Goal: Task Accomplishment & Management: Complete application form

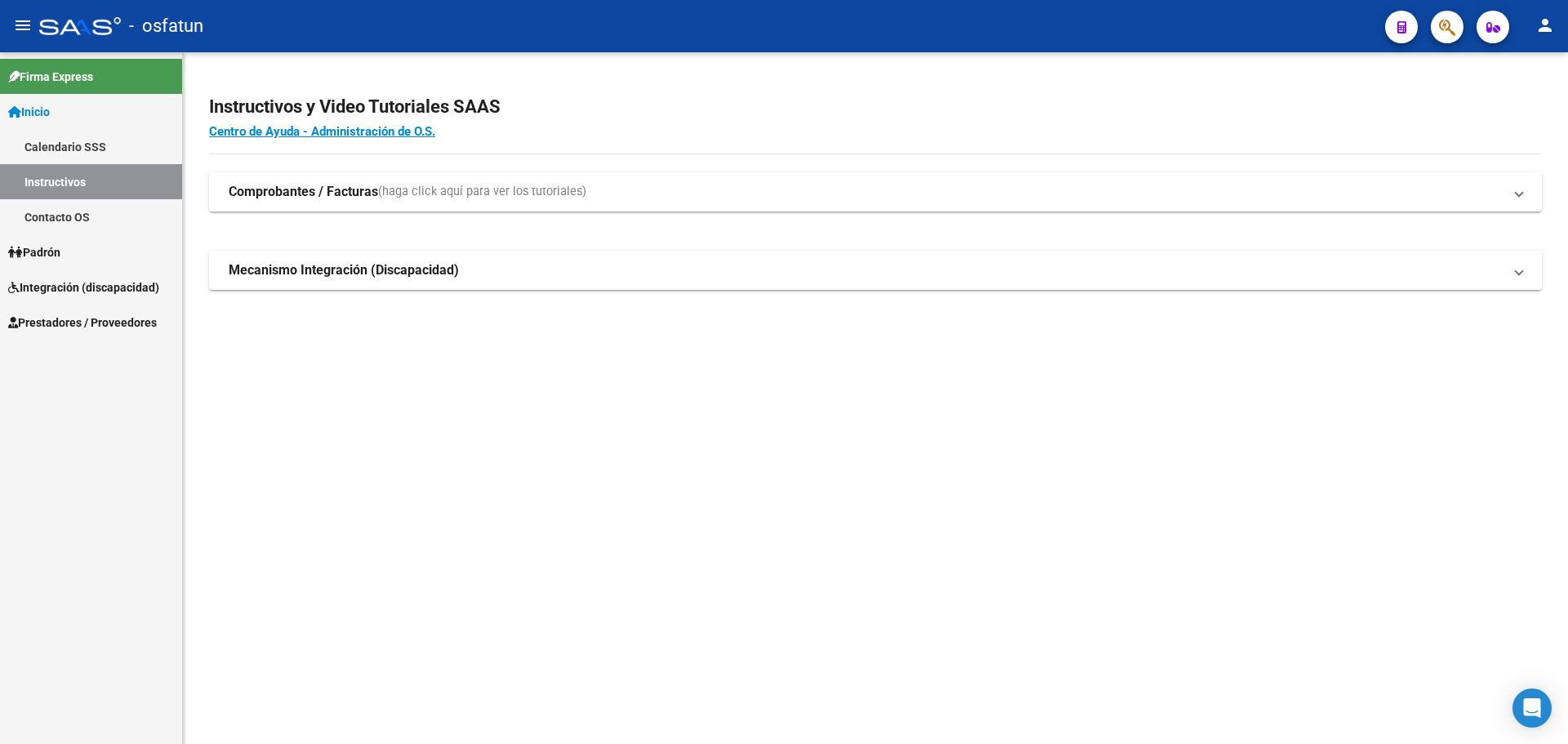
click at [54, 289] on span "Integración (discapacidad)" at bounding box center [83, 288] width 151 height 18
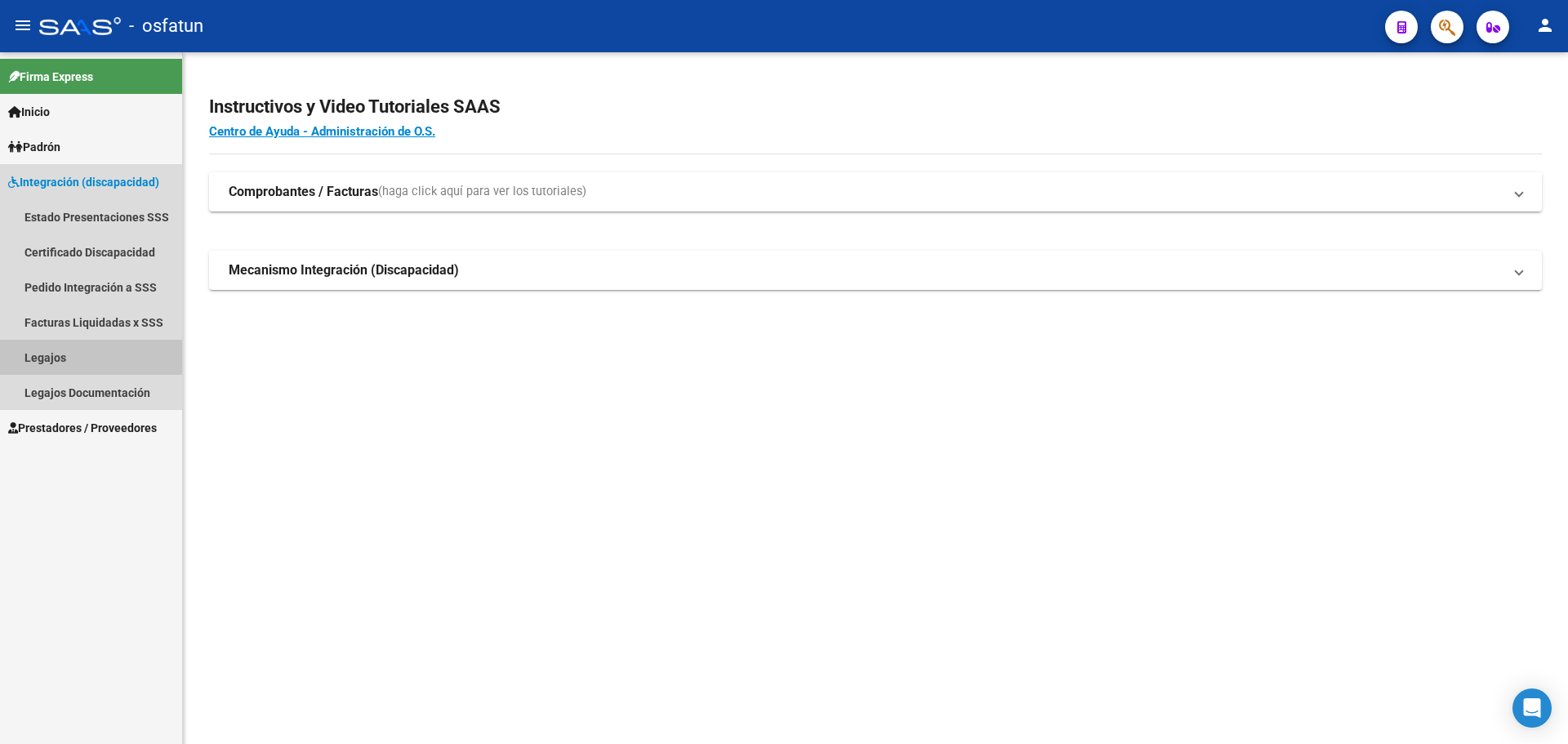
click at [105, 359] on link "Legajos" at bounding box center [90, 357] width 182 height 35
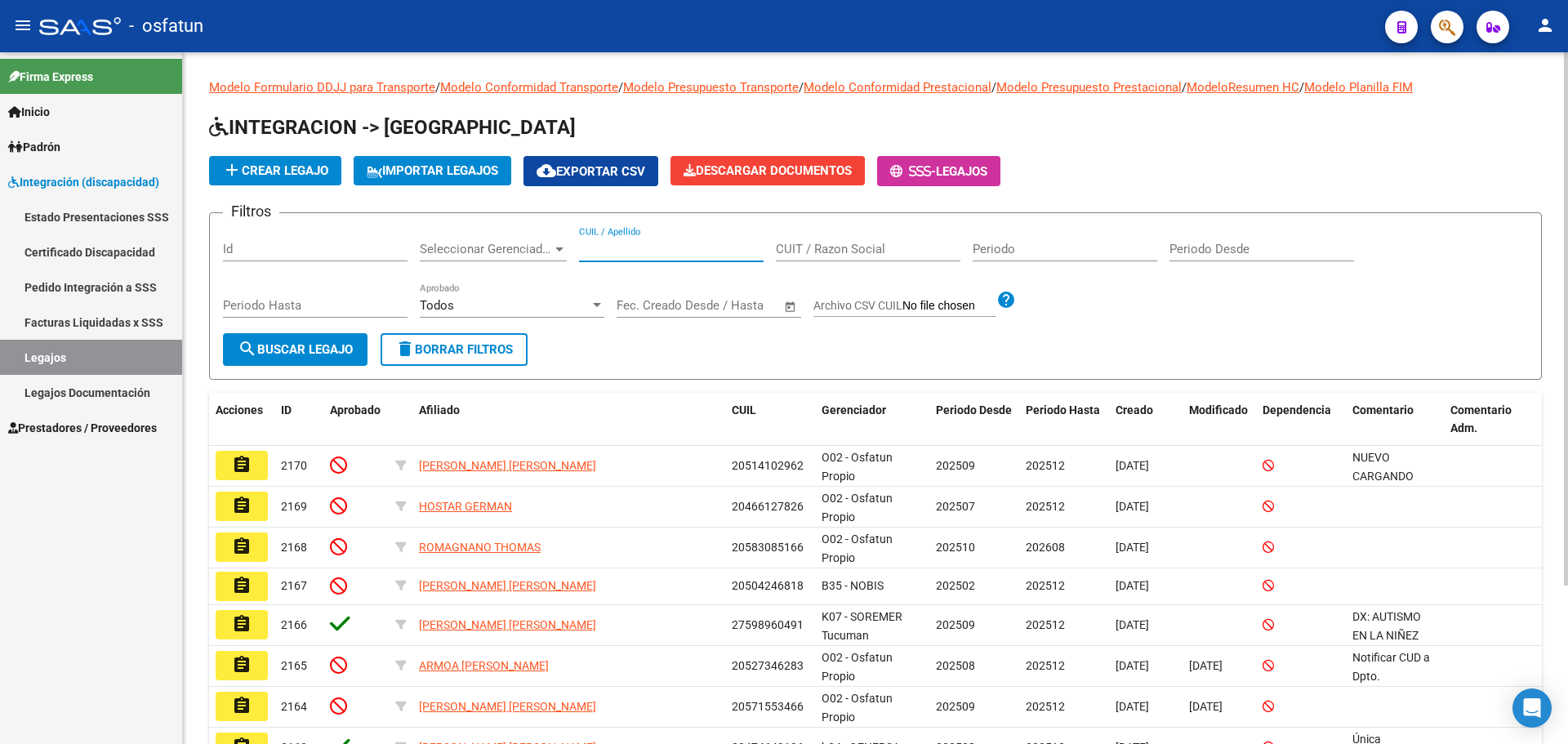
click at [631, 243] on input "CUIL / Apellido" at bounding box center [671, 249] width 185 height 14
type input "20558428741"
click at [278, 354] on span "search Buscar Legajo" at bounding box center [295, 349] width 115 height 14
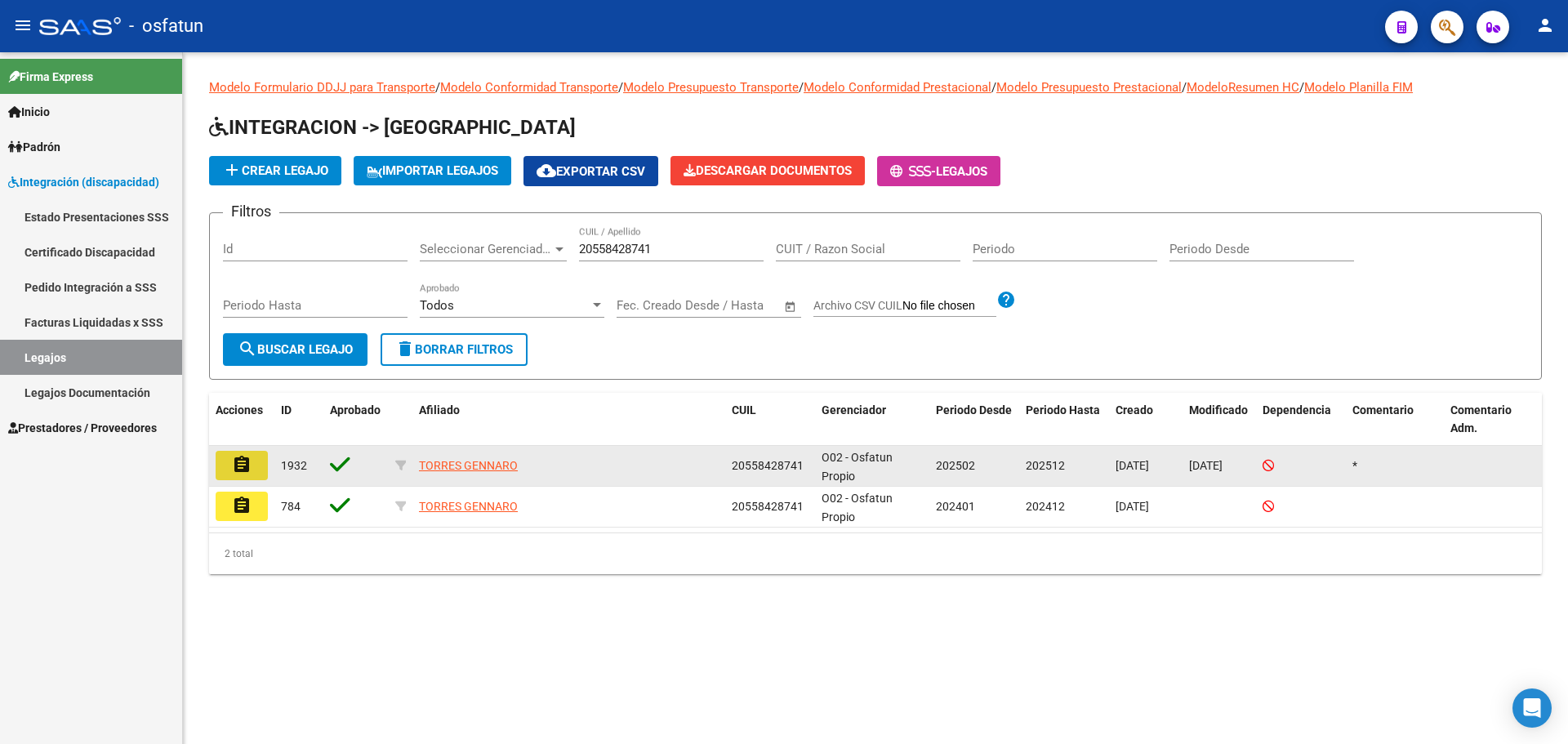
click at [243, 459] on mat-icon "assignment" at bounding box center [242, 465] width 20 height 20
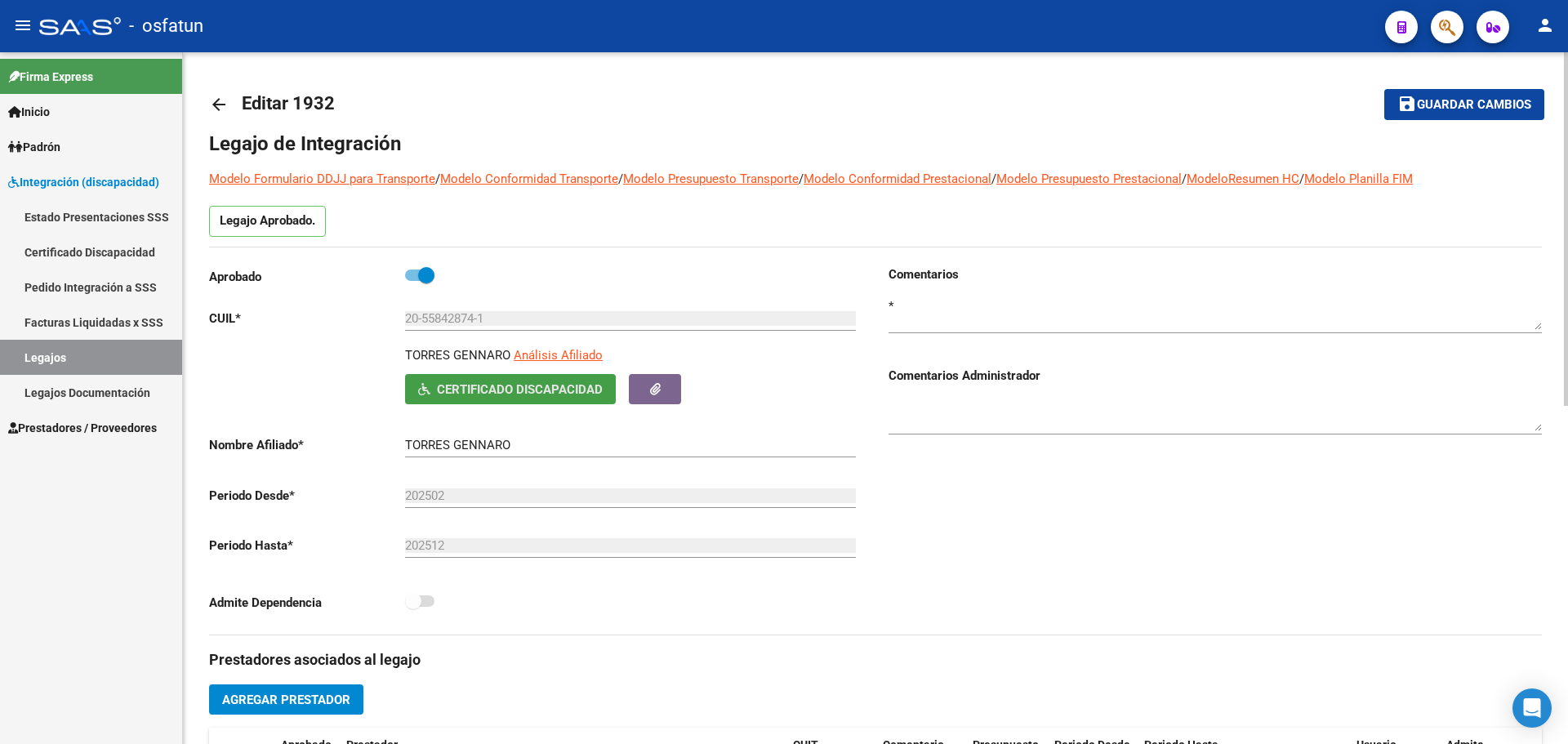
click at [531, 386] on span "Certificado Discapacidad" at bounding box center [519, 389] width 166 height 14
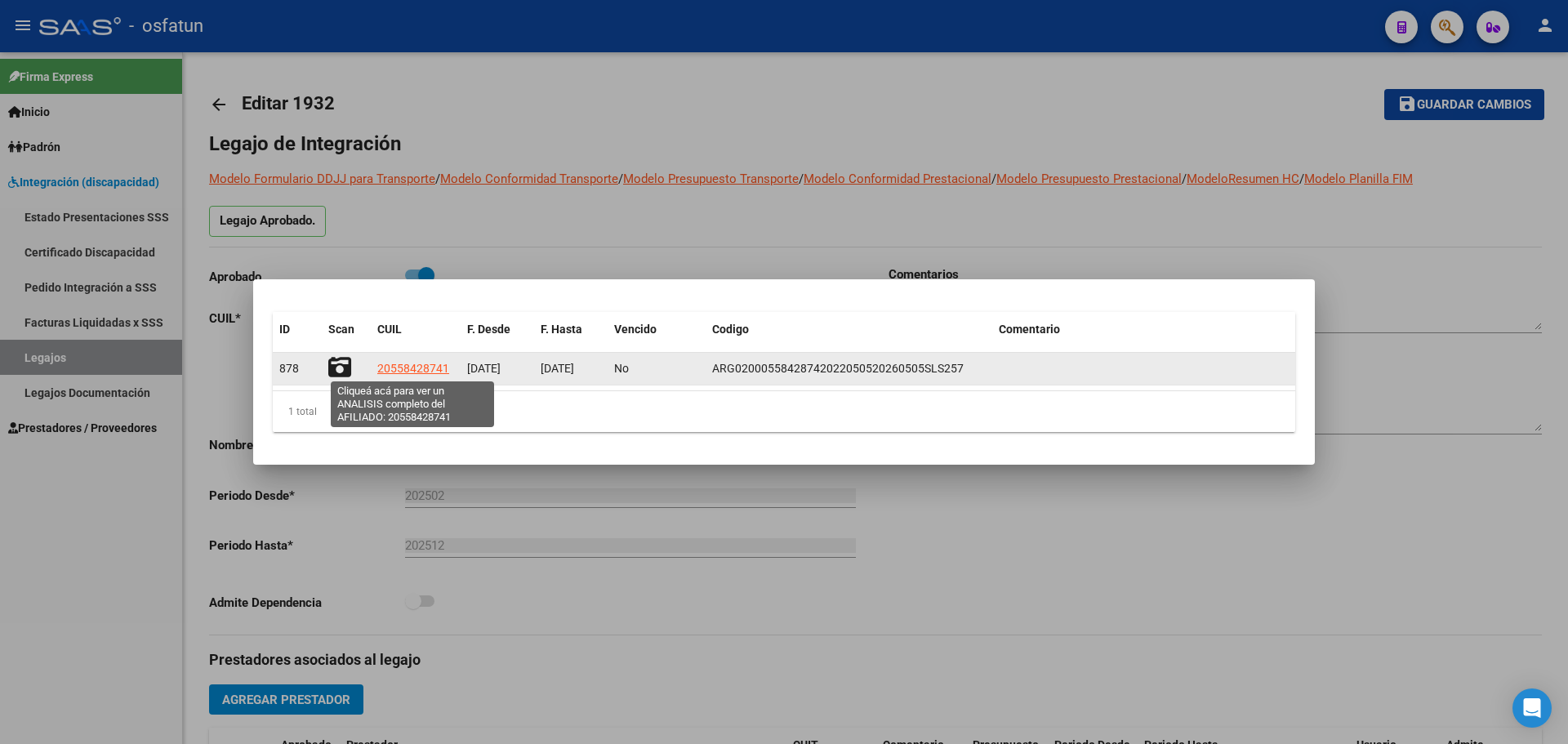
click at [435, 367] on span "20558428741" at bounding box center [413, 368] width 71 height 13
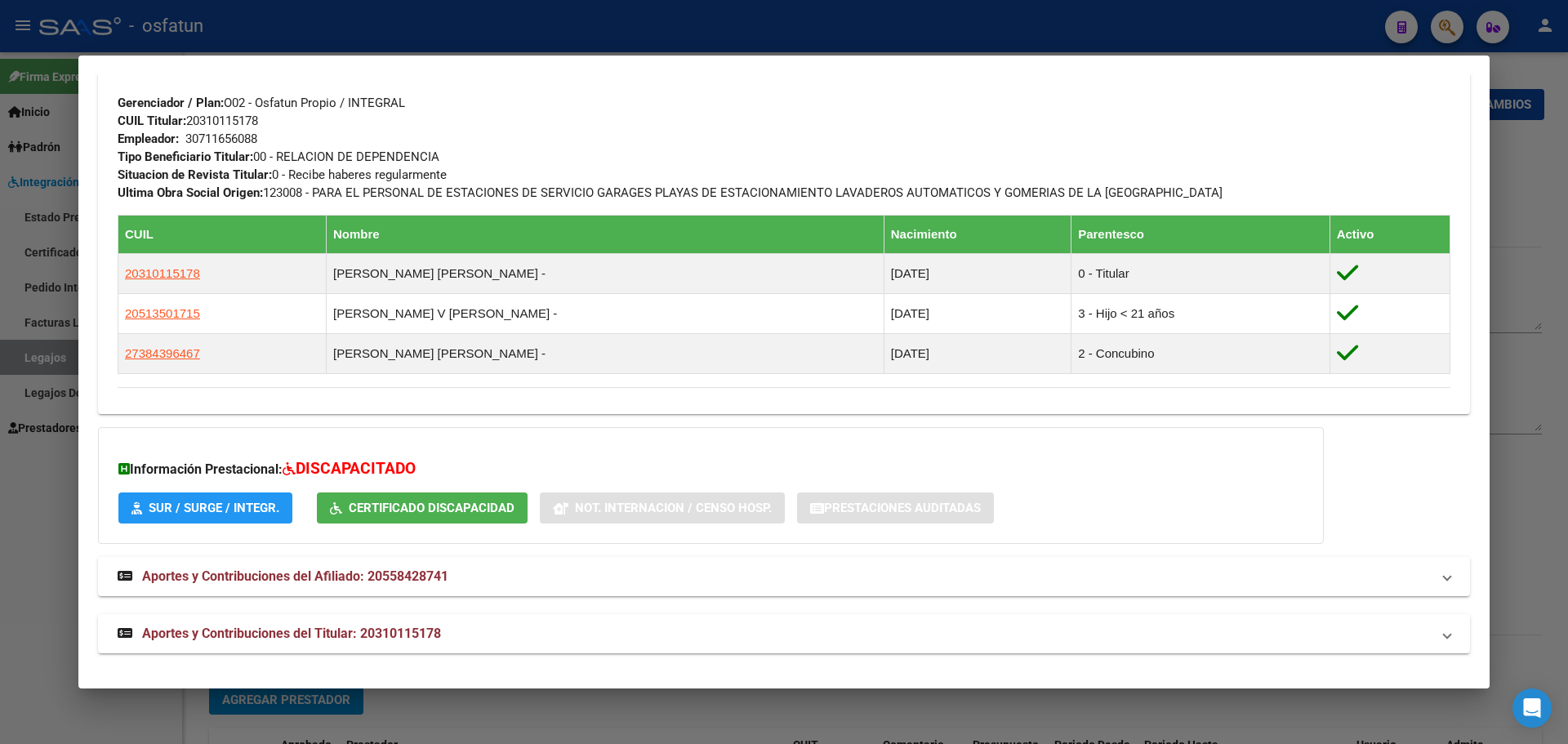
scroll to position [850, 0]
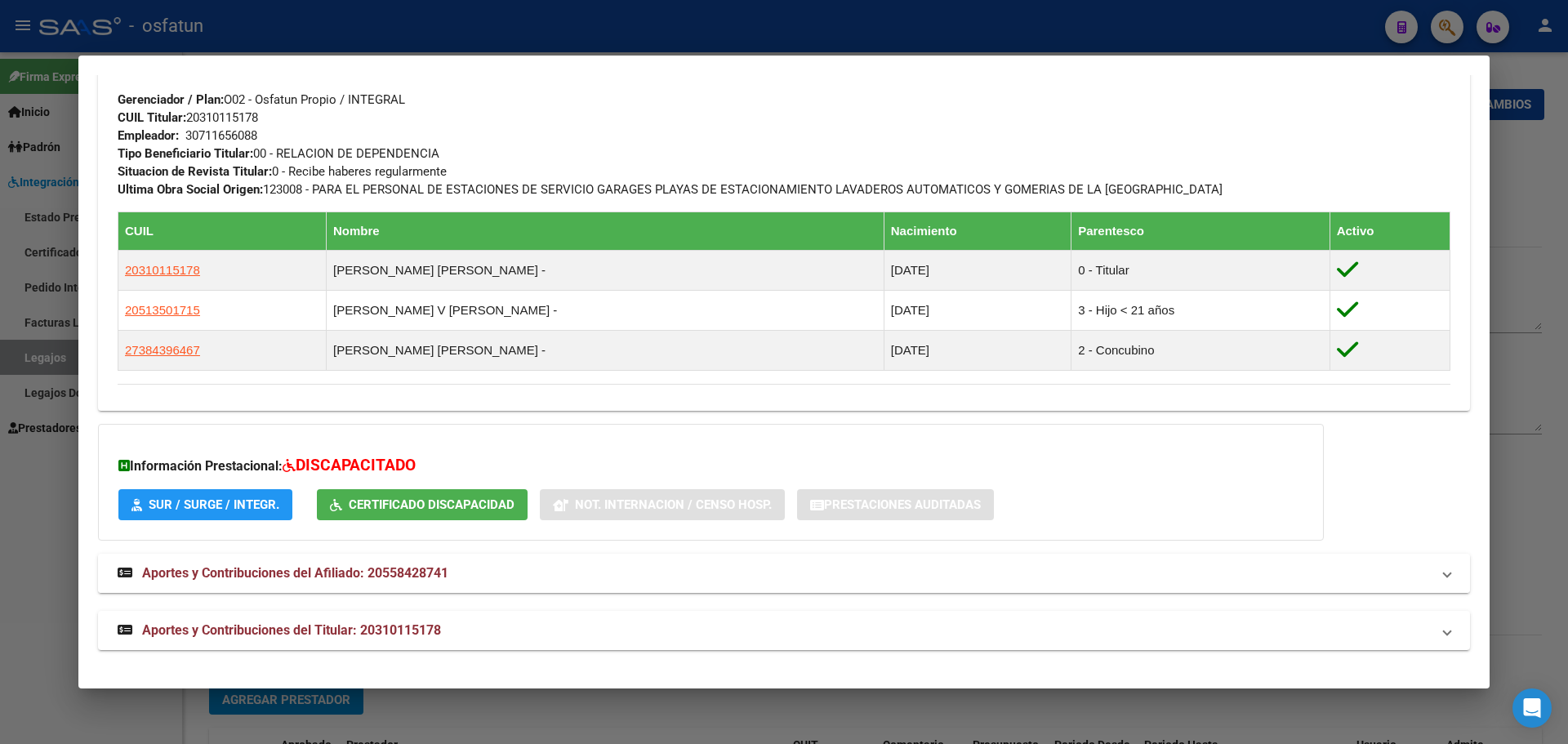
click at [261, 572] on span "Aportes y Contribuciones del Afiliado: 20558428741" at bounding box center [295, 572] width 306 height 15
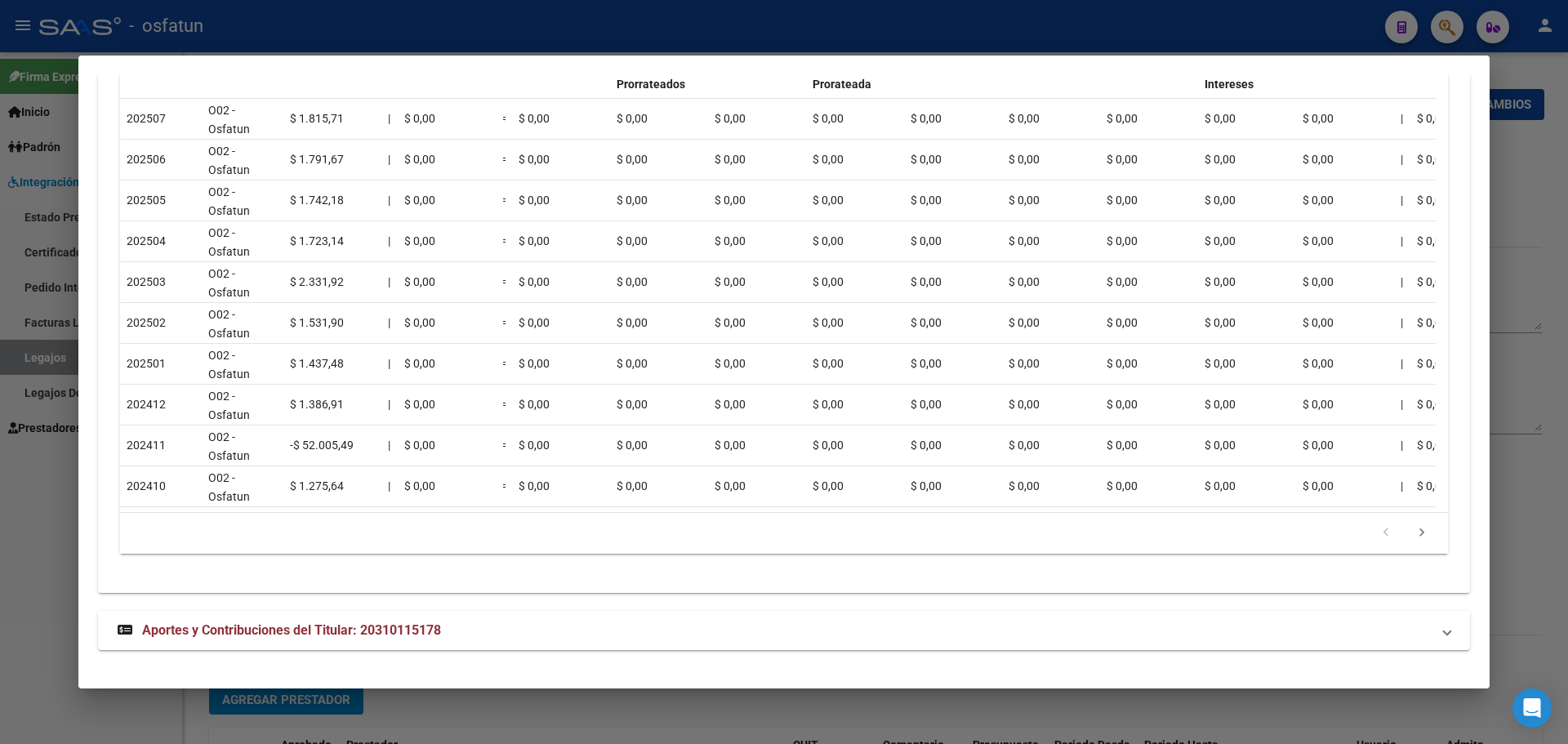
scroll to position [1579, 0]
click at [272, 634] on span "Aportes y Contribuciones del Titular: 20310115178" at bounding box center [291, 630] width 299 height 15
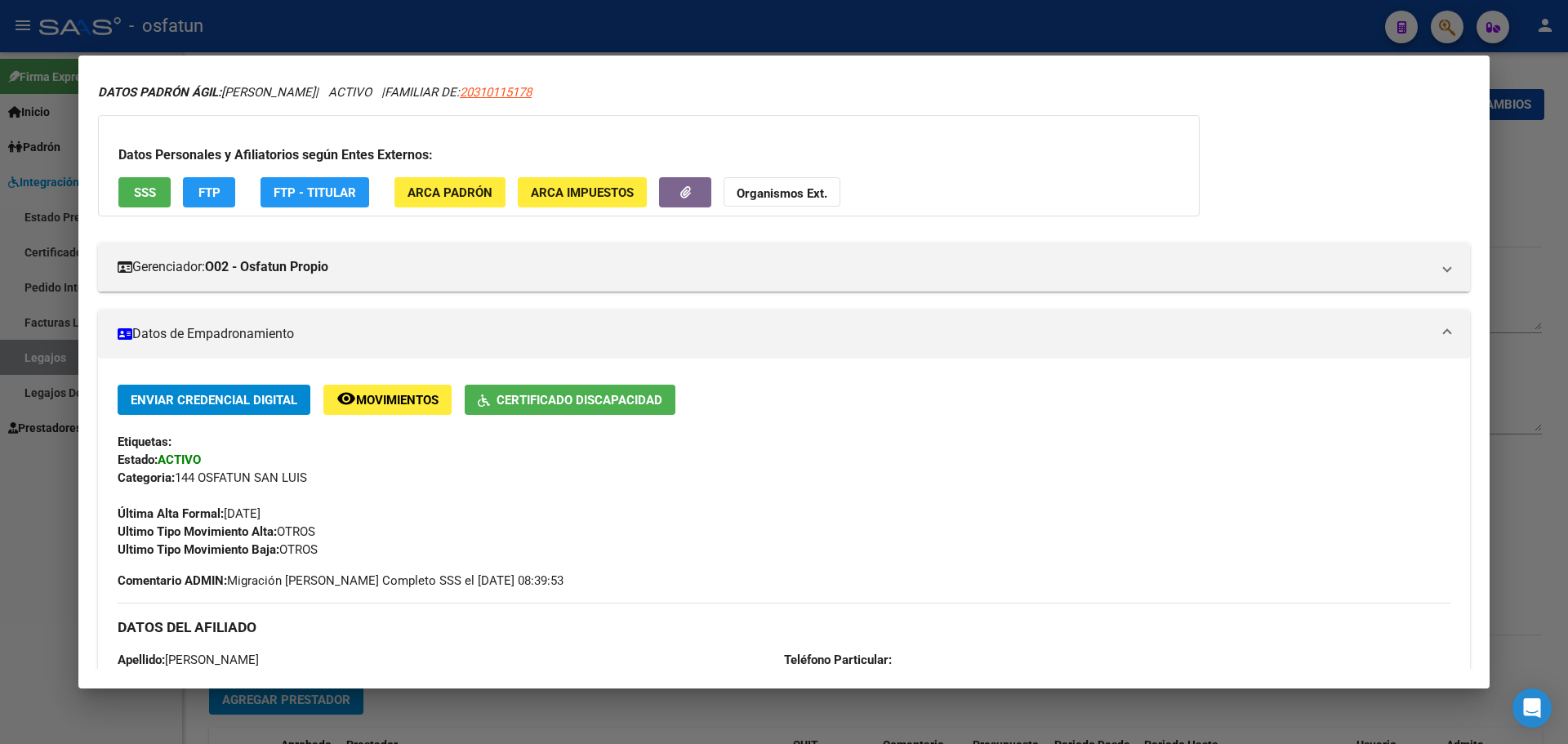
scroll to position [0, 0]
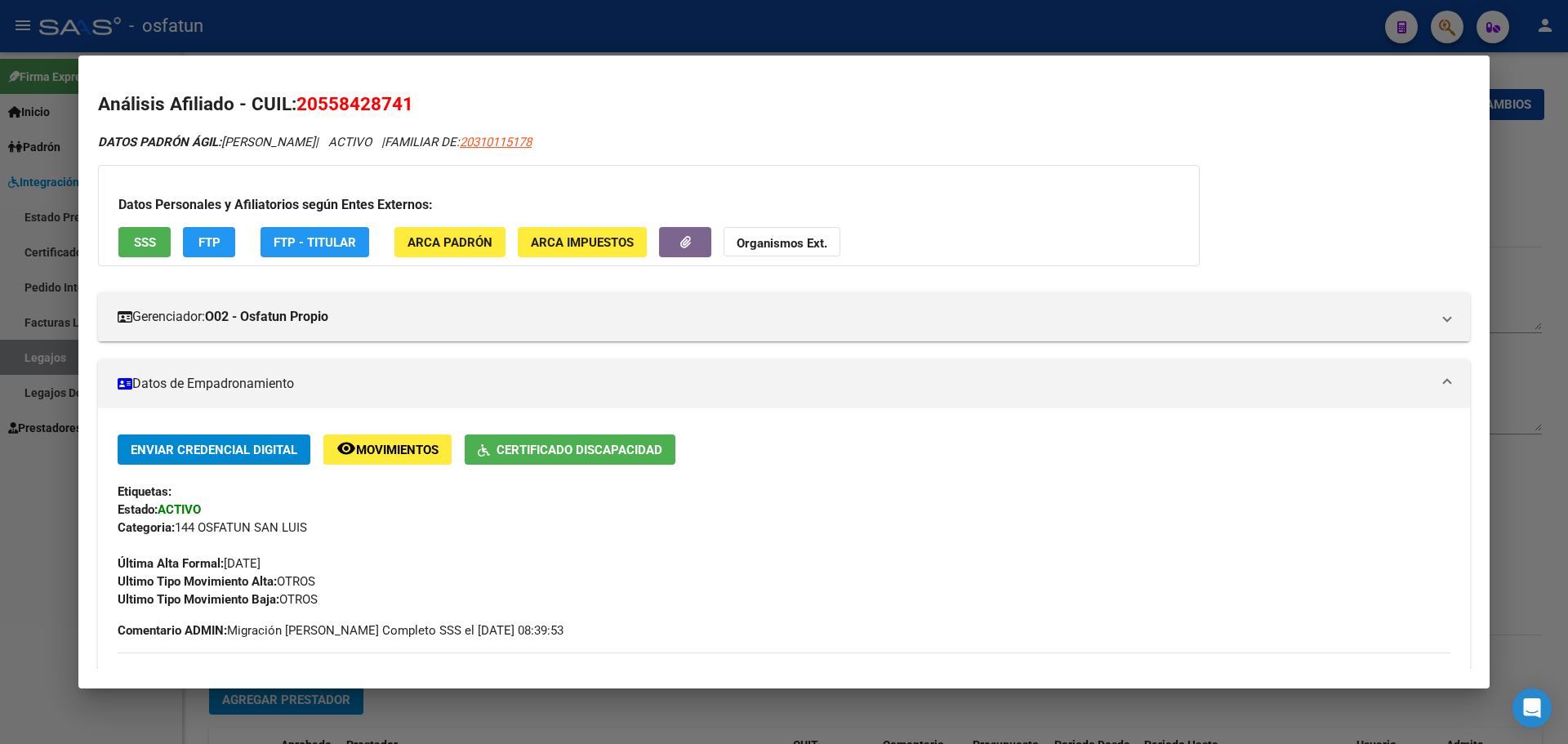
click at [62, 492] on div at bounding box center [784, 372] width 1568 height 744
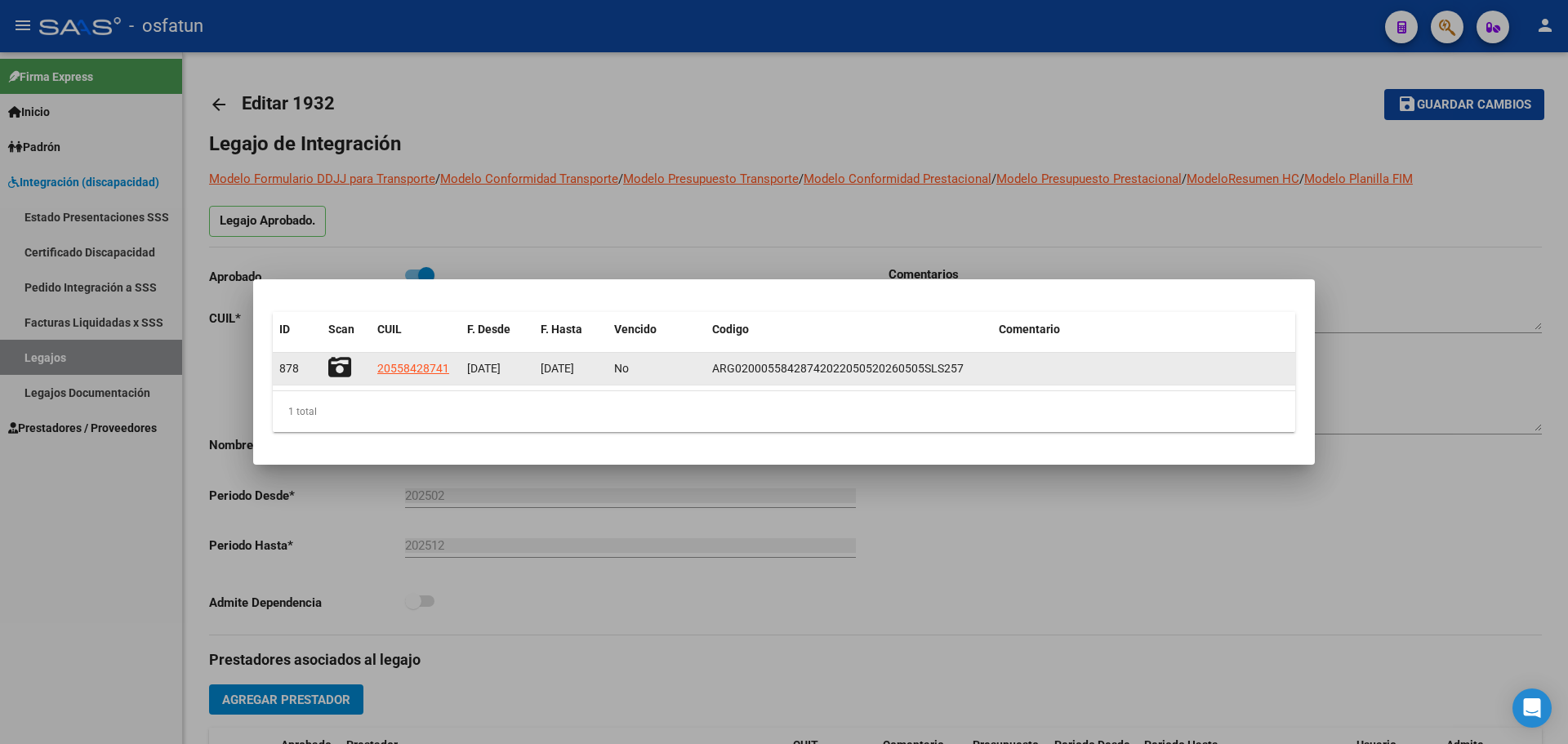
click at [341, 356] on icon at bounding box center [339, 367] width 23 height 23
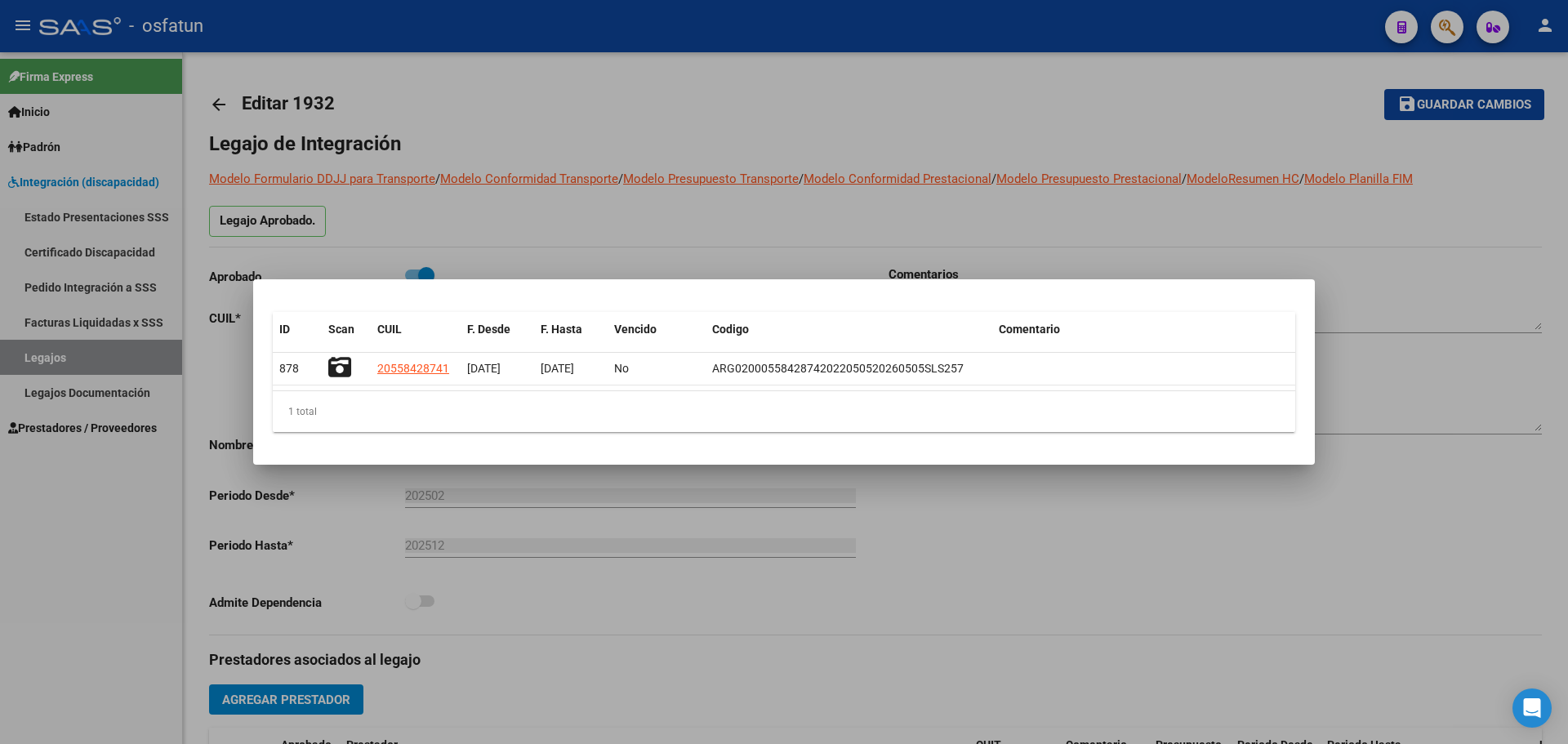
click at [93, 548] on div at bounding box center [784, 372] width 1568 height 744
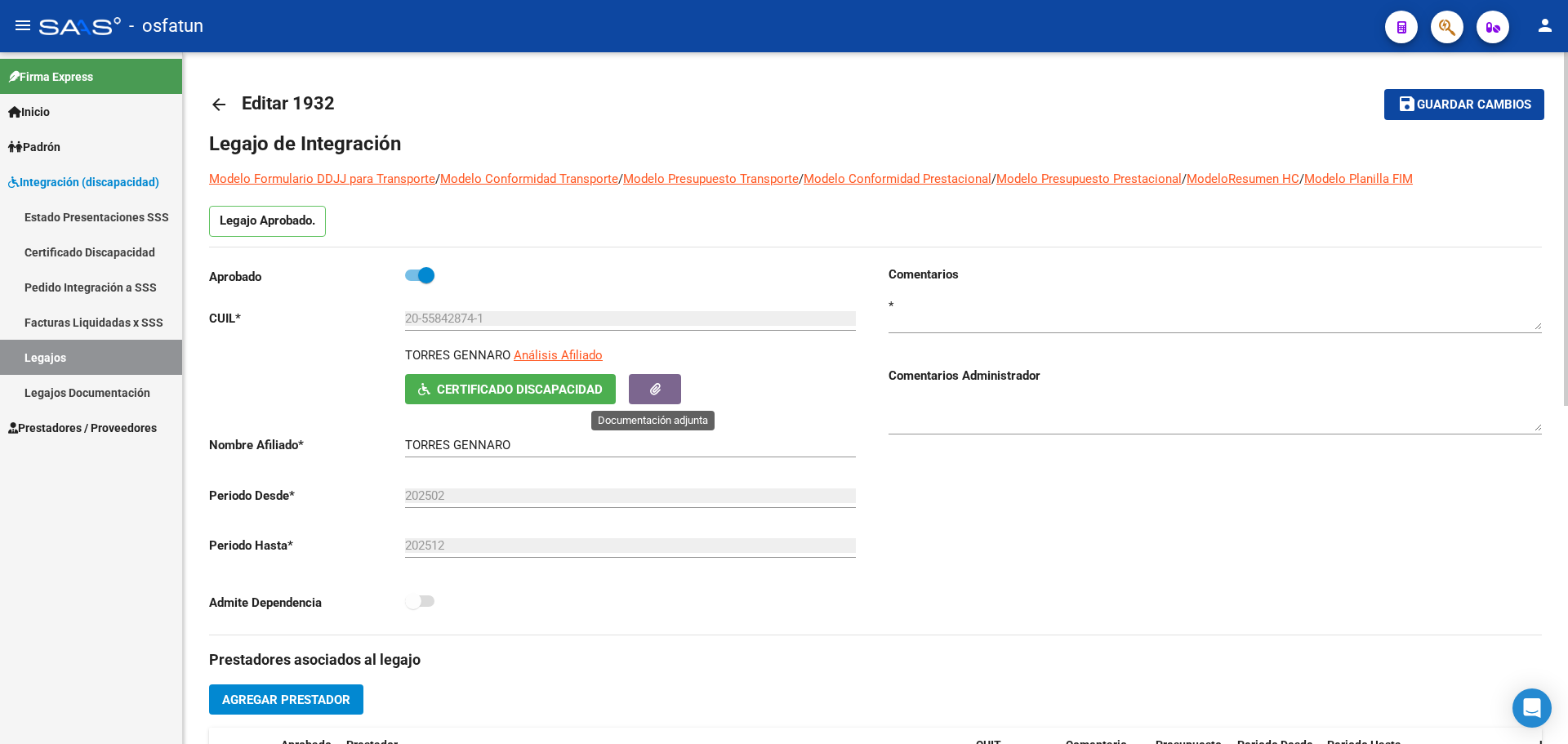
click at [656, 386] on icon "button" at bounding box center [655, 389] width 11 height 13
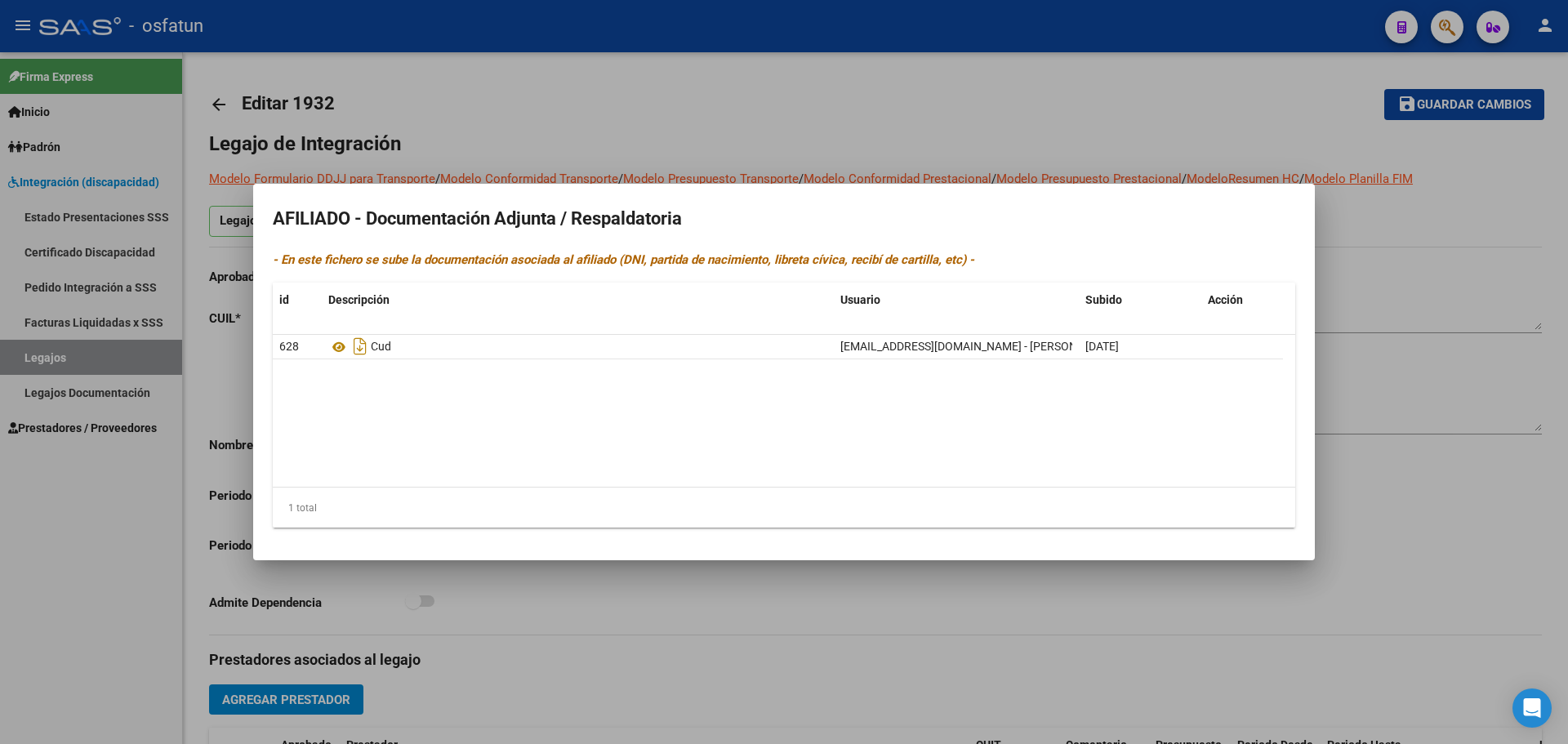
click at [129, 538] on div at bounding box center [784, 372] width 1568 height 744
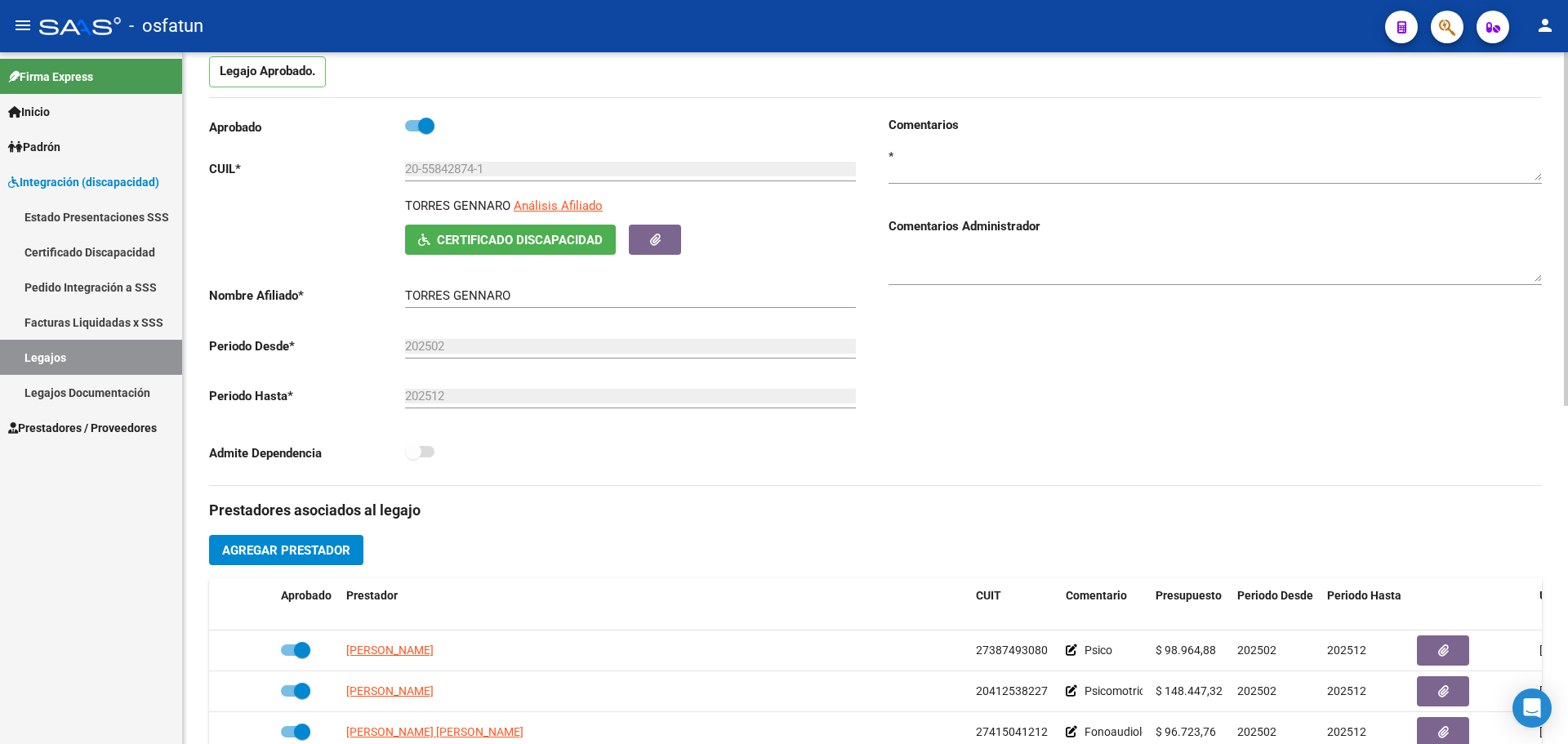
scroll to position [163, 0]
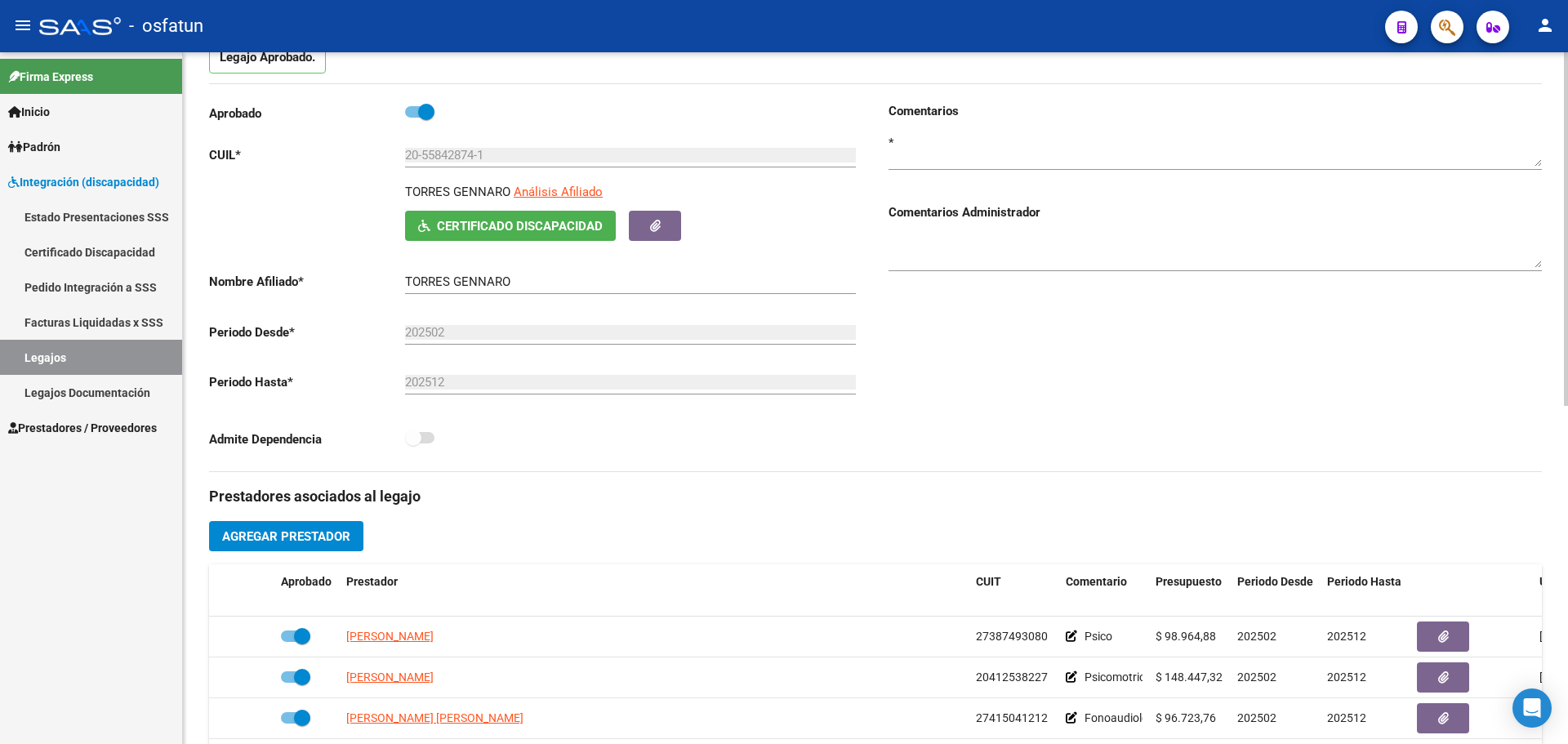
click at [479, 230] on span "Certificado Discapacidad" at bounding box center [519, 226] width 166 height 14
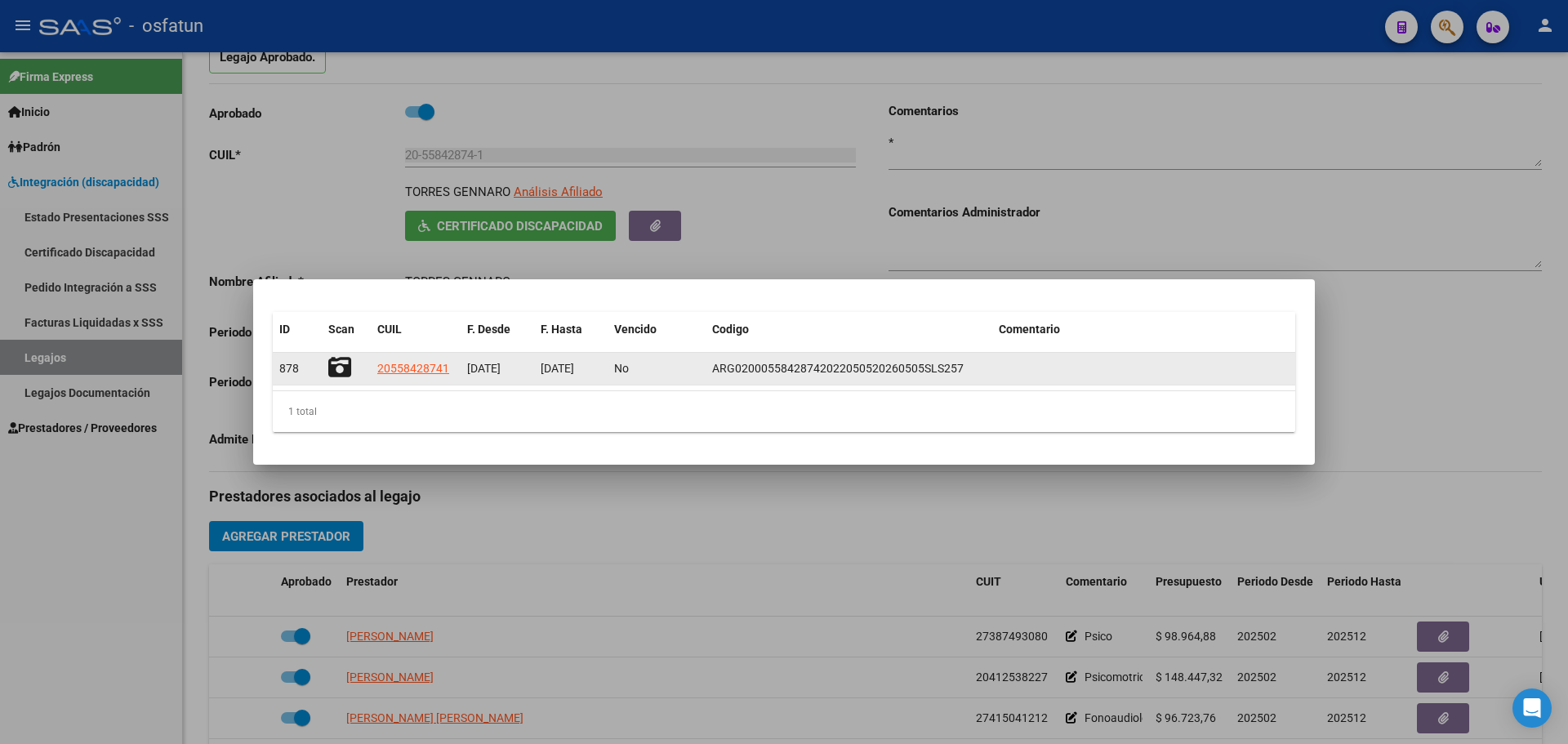
click at [412, 373] on span "20558428741" at bounding box center [413, 368] width 71 height 13
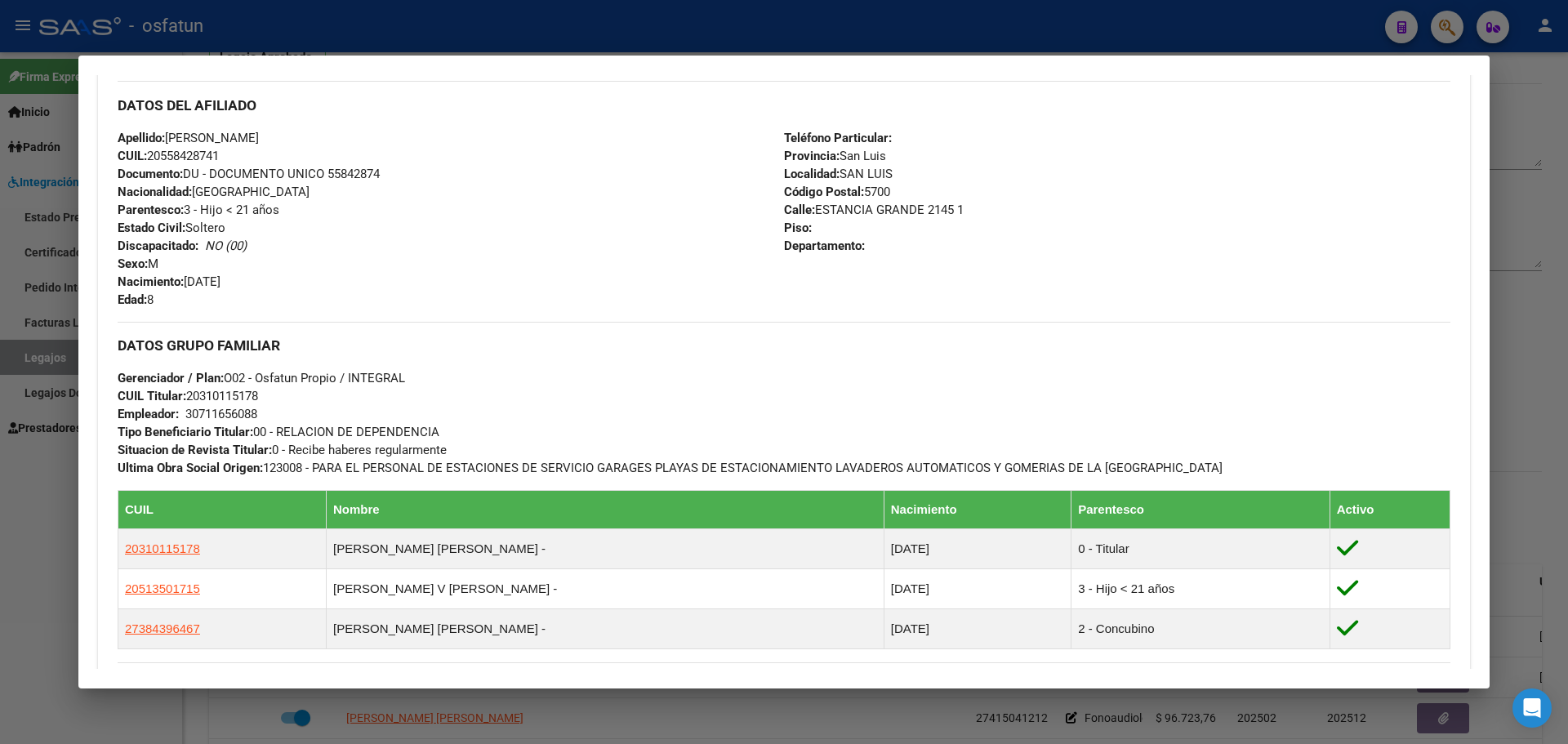
scroll to position [850, 0]
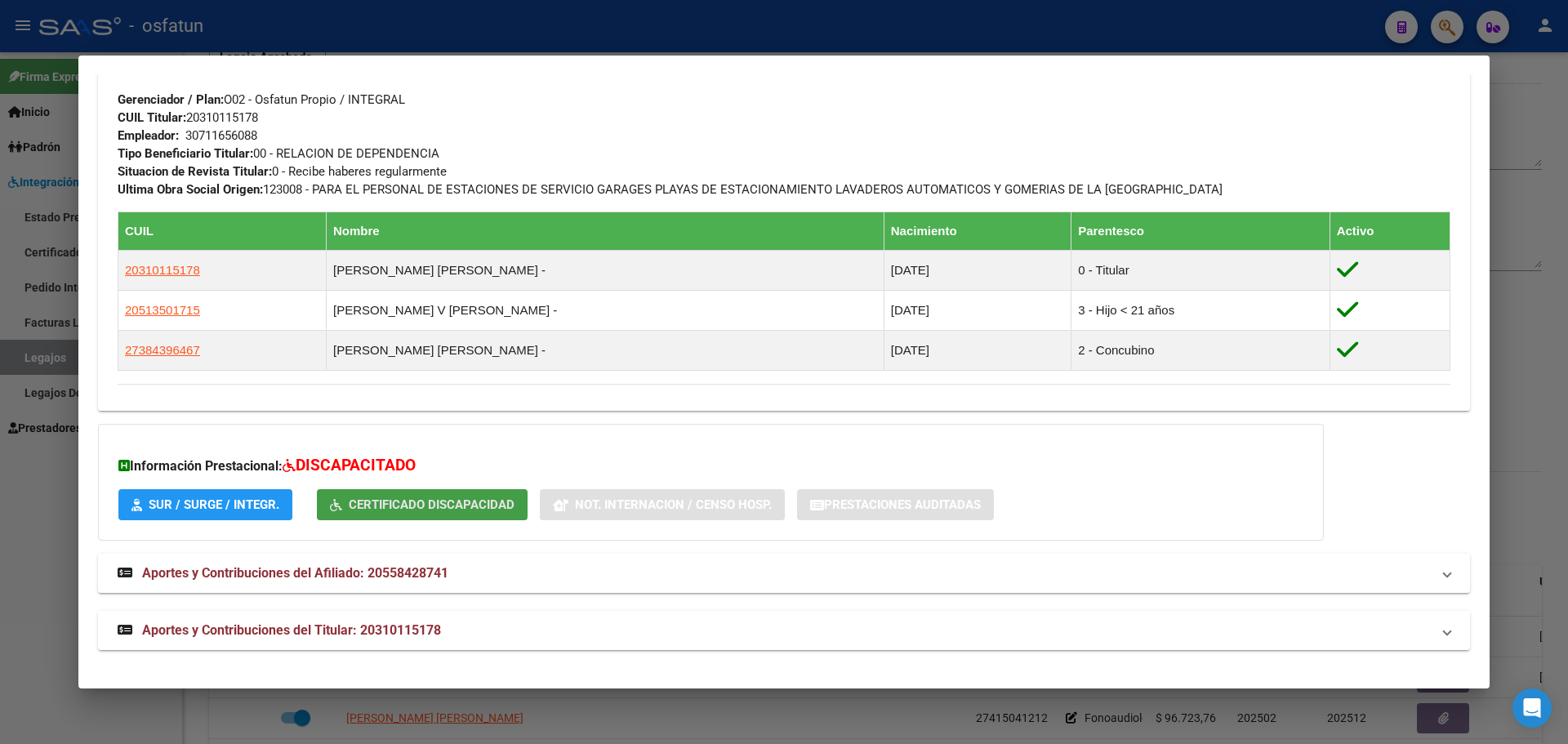
click at [420, 501] on span "Certificado Discapacidad" at bounding box center [431, 505] width 166 height 14
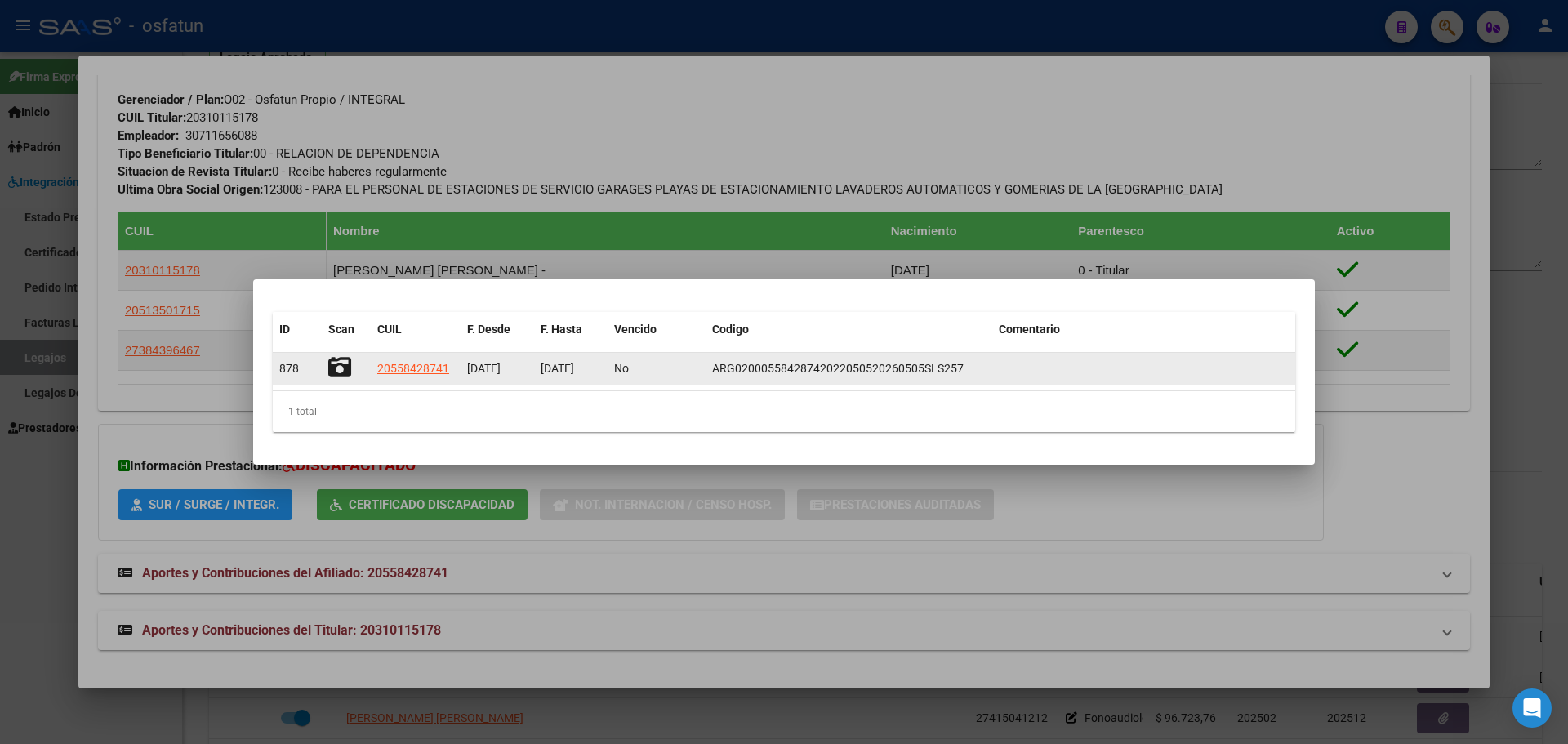
click at [342, 377] on icon at bounding box center [339, 367] width 23 height 23
click at [337, 373] on icon at bounding box center [339, 367] width 23 height 23
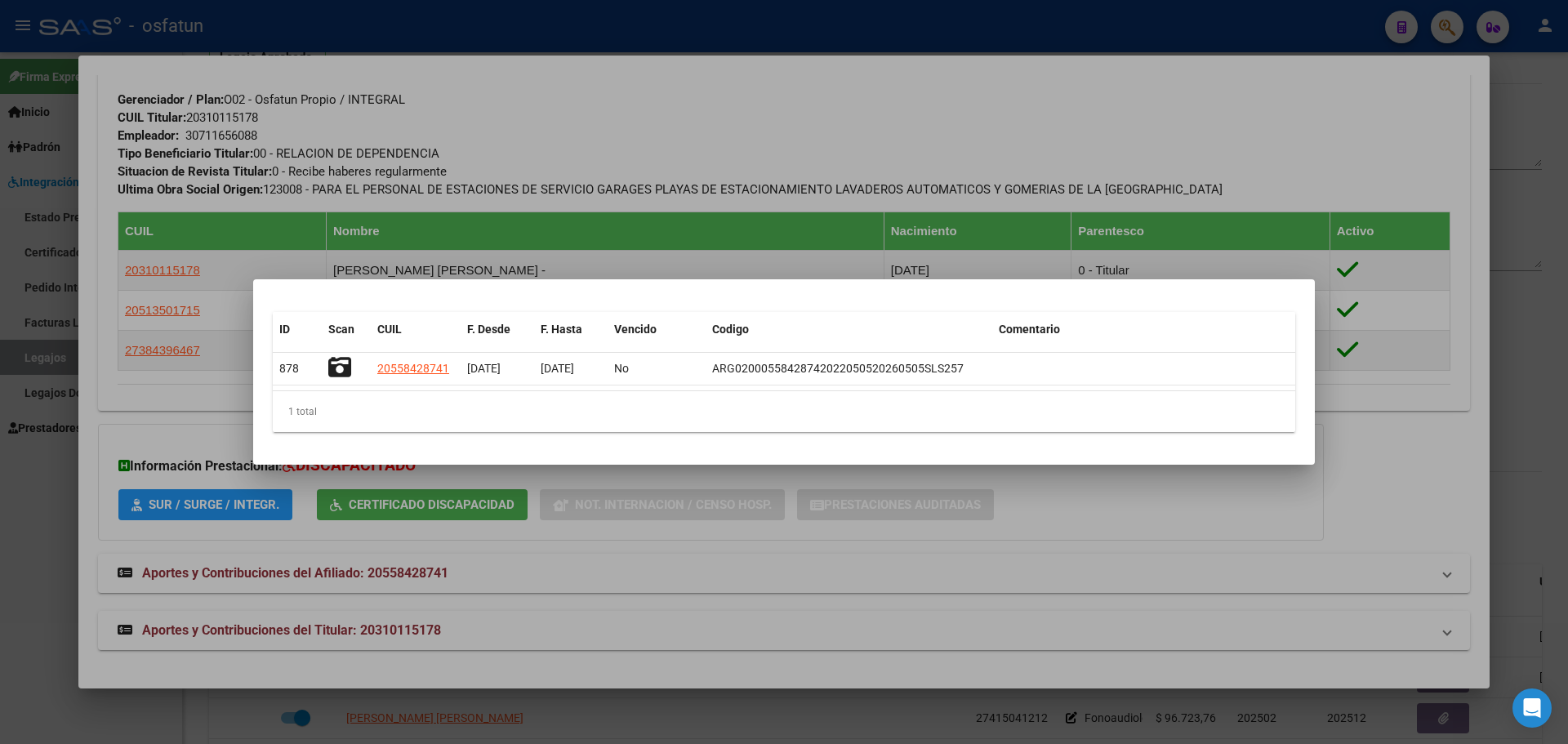
click at [24, 507] on div at bounding box center [784, 372] width 1568 height 744
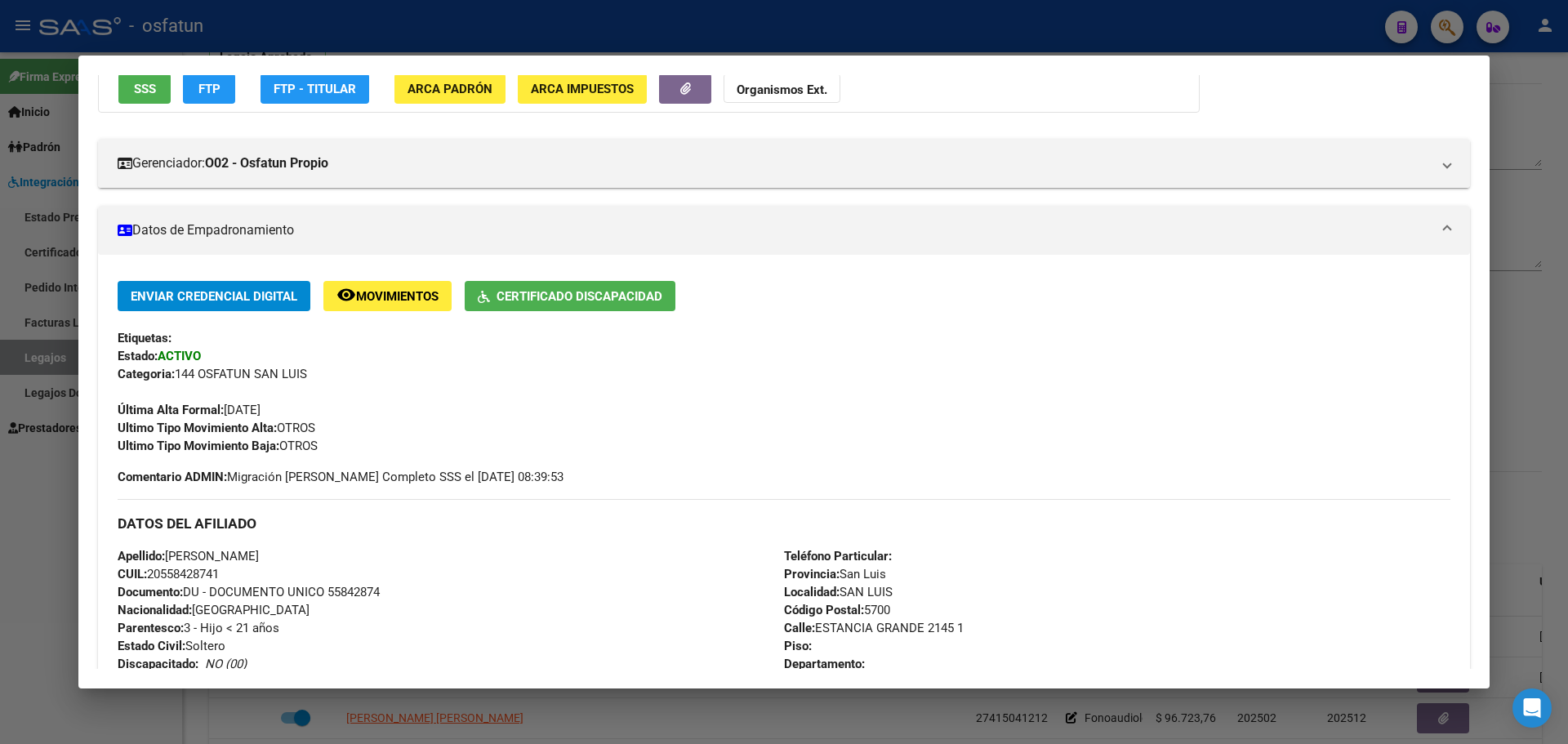
scroll to position [0, 0]
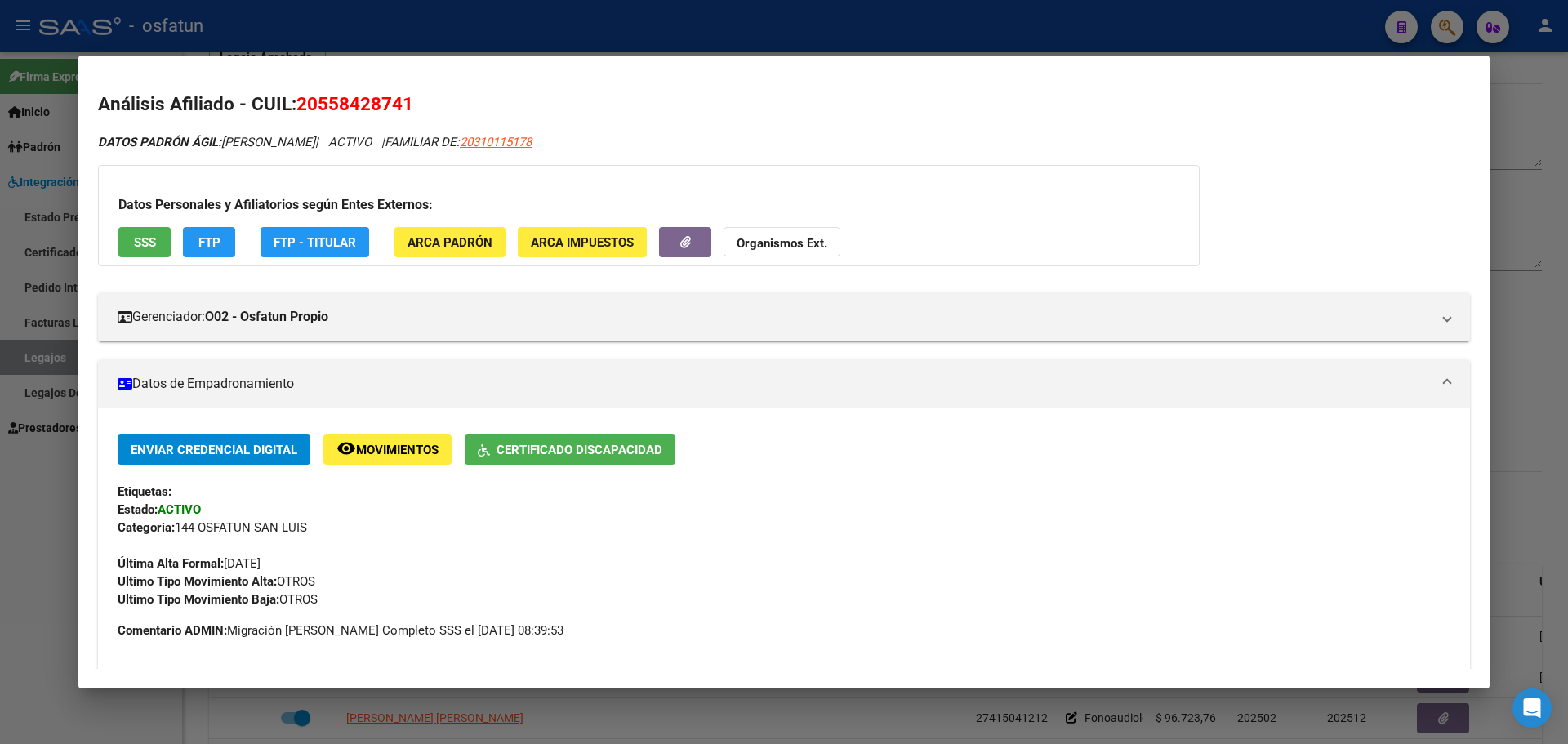
click at [46, 492] on div at bounding box center [784, 372] width 1568 height 744
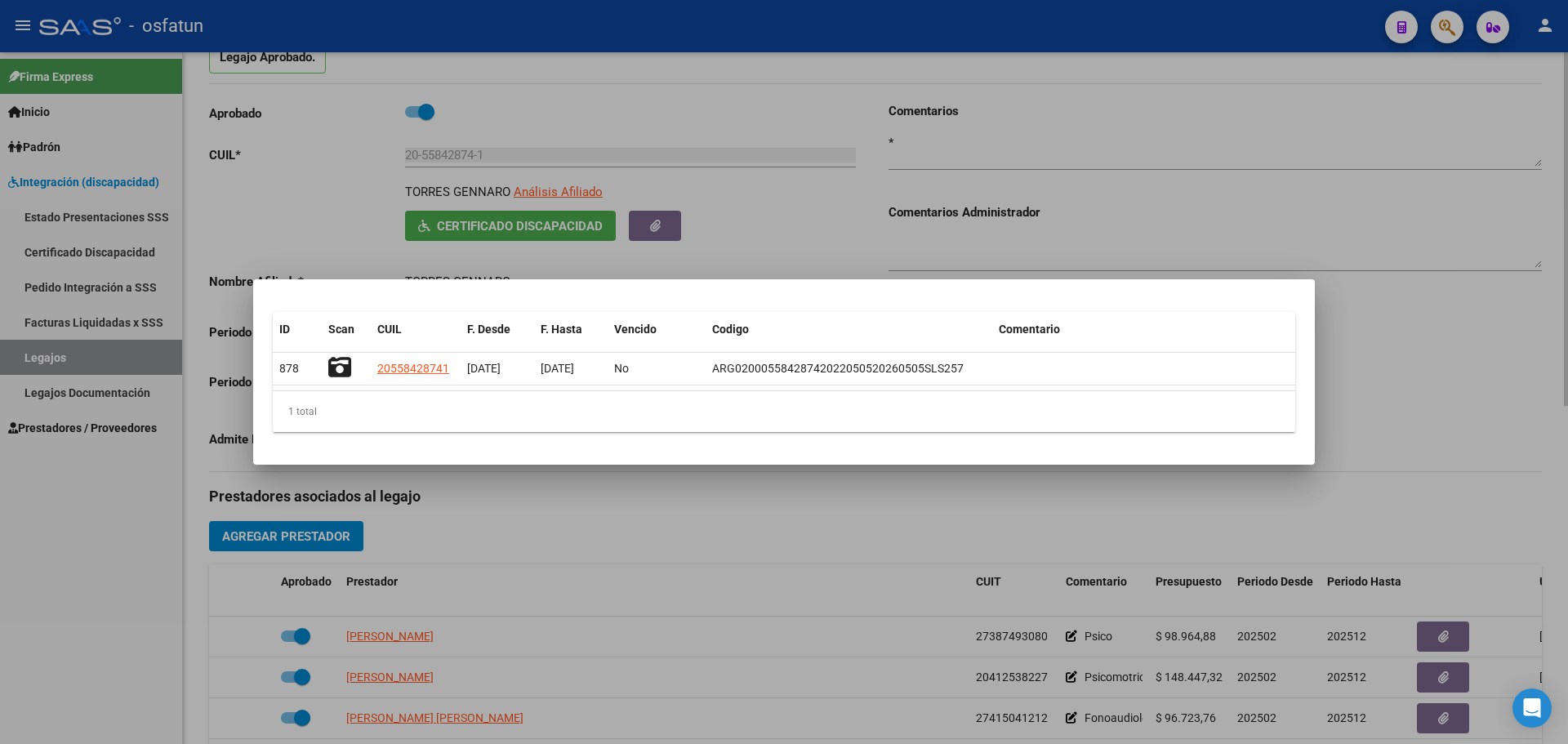
click at [1383, 307] on div at bounding box center [784, 372] width 1568 height 744
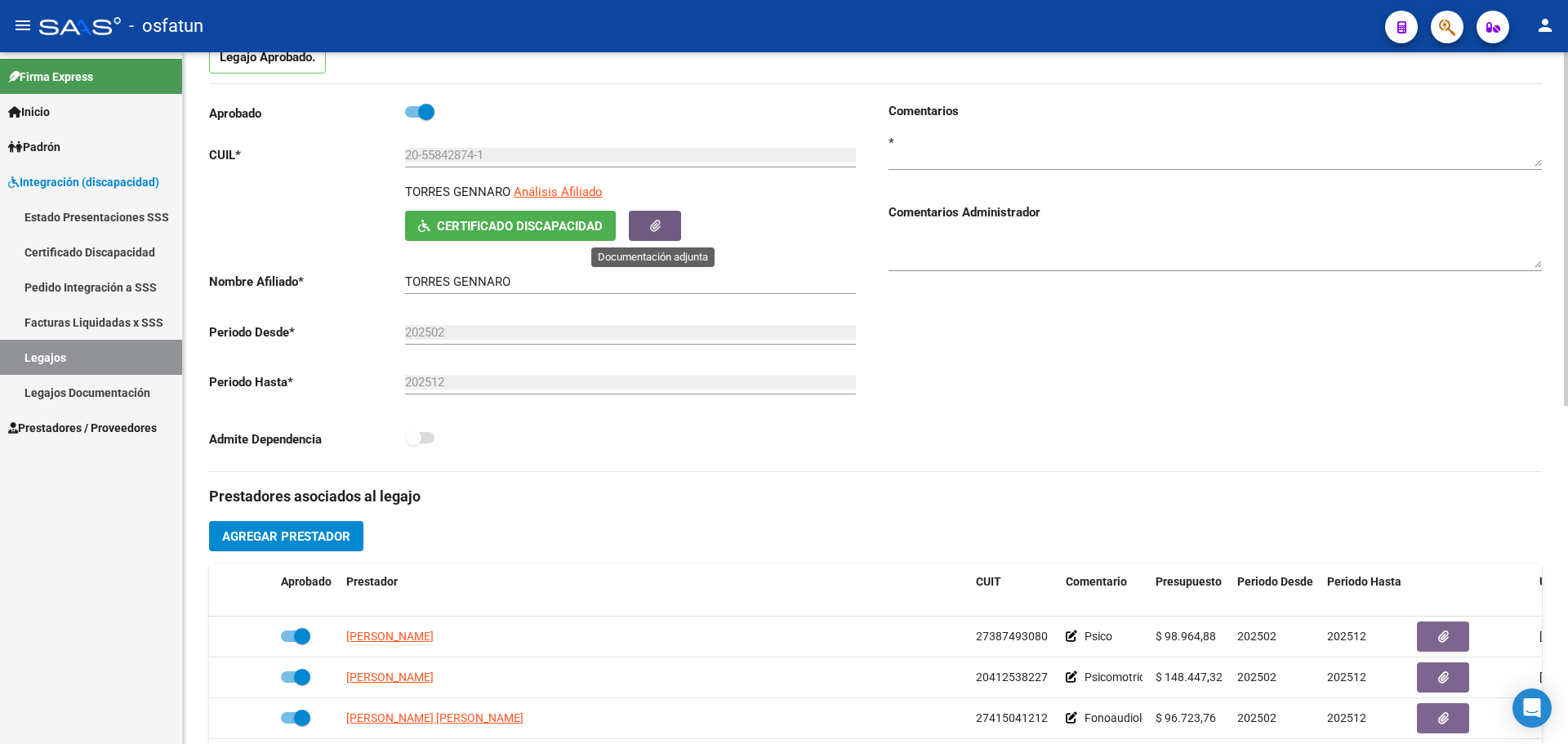
click at [648, 226] on button "button" at bounding box center [655, 225] width 52 height 30
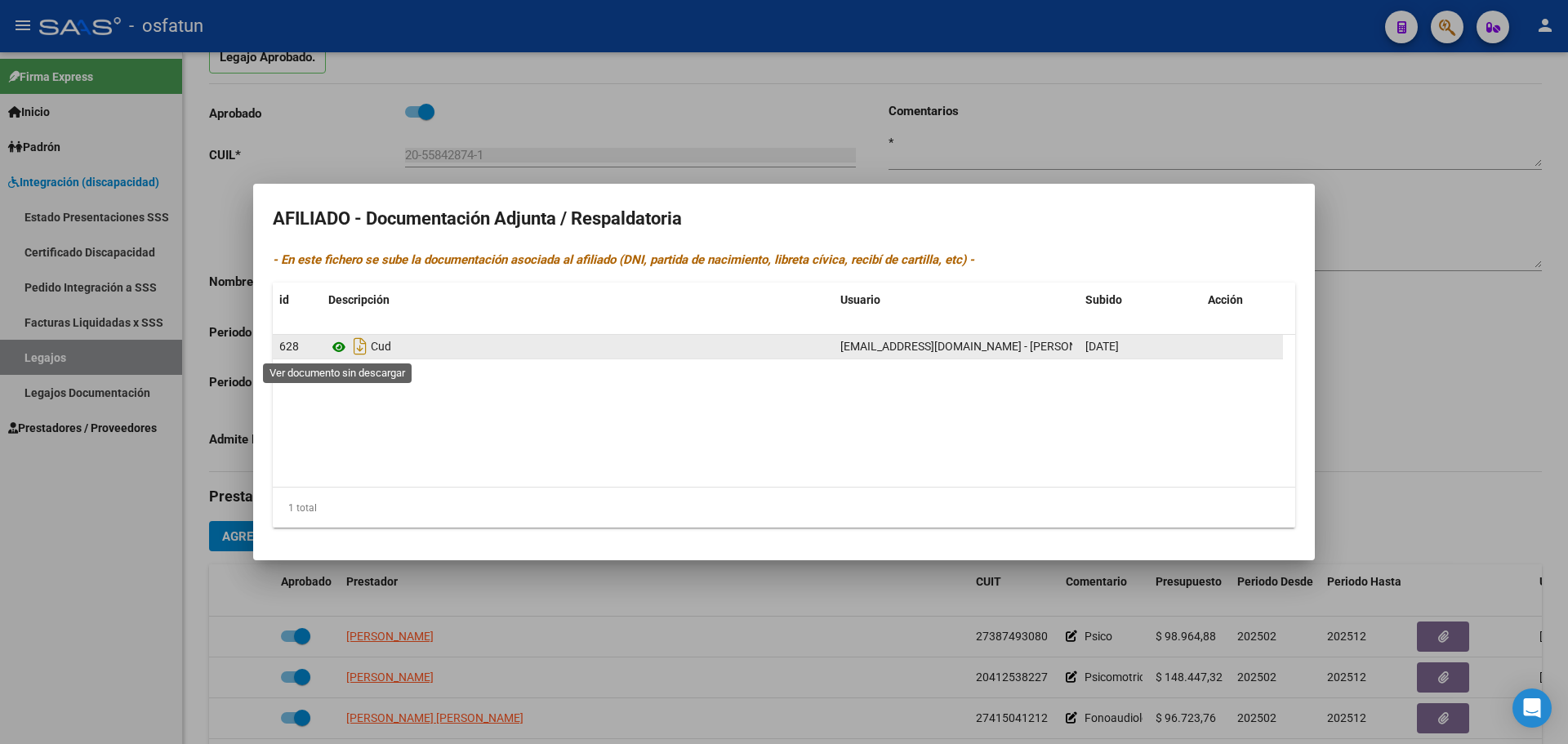
click at [337, 347] on icon at bounding box center [338, 348] width 21 height 20
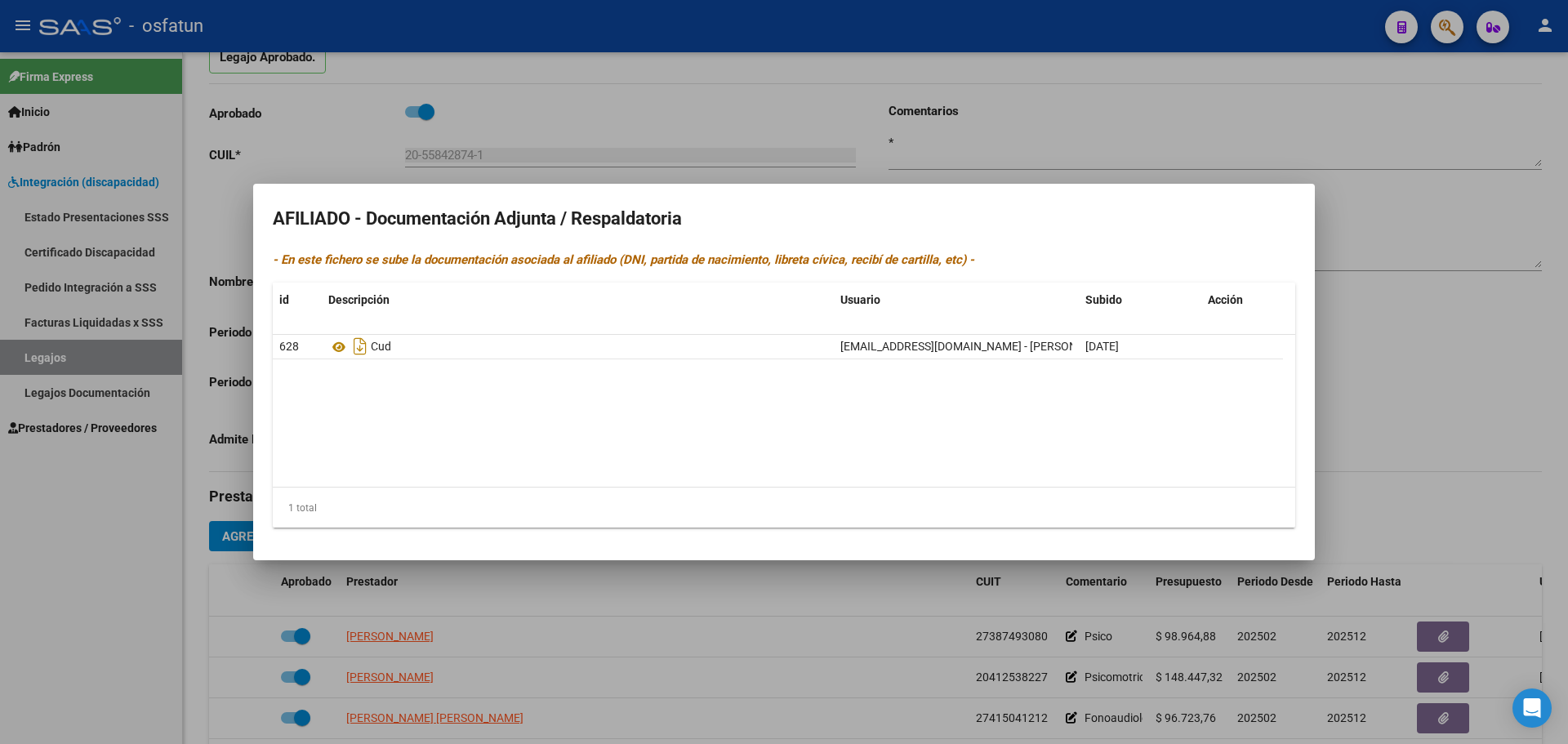
click at [105, 542] on div at bounding box center [784, 372] width 1568 height 744
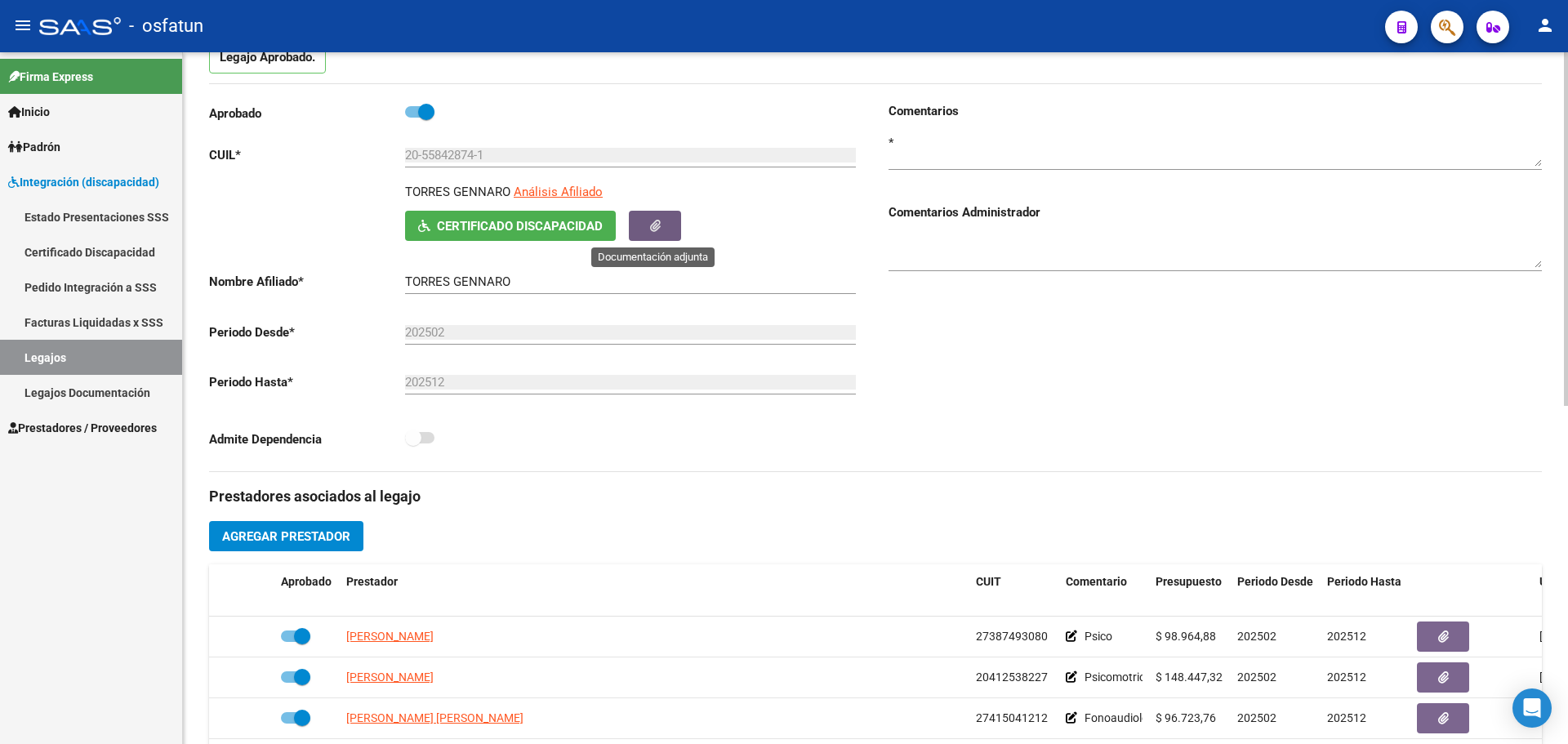
click at [663, 229] on button "button" at bounding box center [655, 225] width 52 height 30
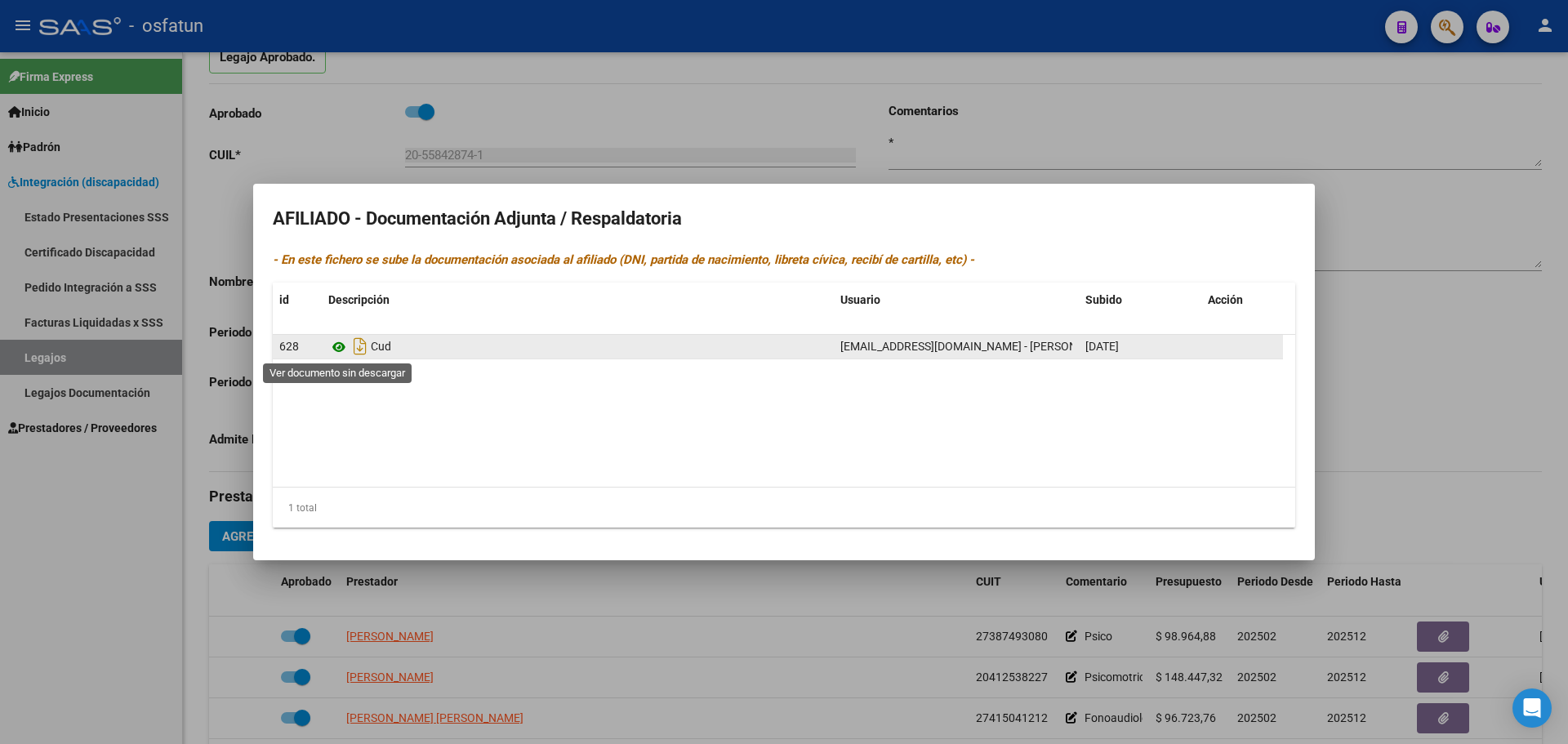
click at [341, 348] on icon at bounding box center [338, 348] width 21 height 20
